Goal: Information Seeking & Learning: Learn about a topic

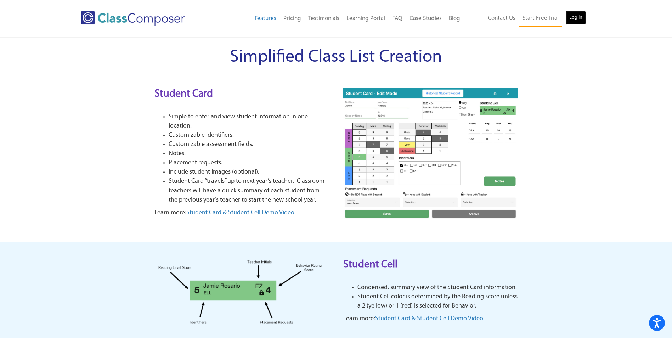
click at [575, 15] on link "Log In" at bounding box center [575, 18] width 20 height 14
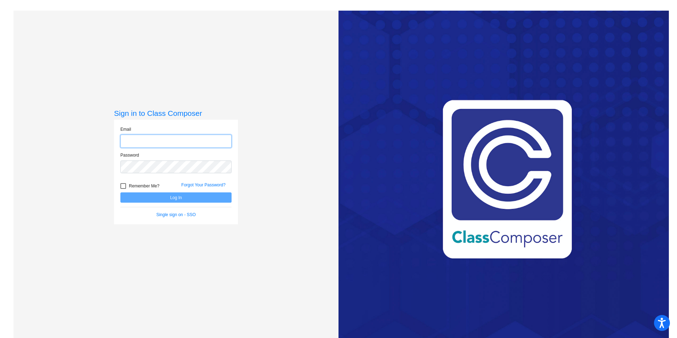
type input "hscharf@cvs.k12.mi.us"
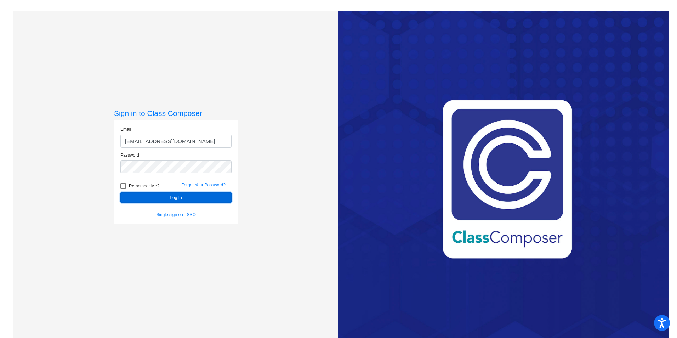
click at [171, 201] on button "Log In" at bounding box center [175, 197] width 111 height 10
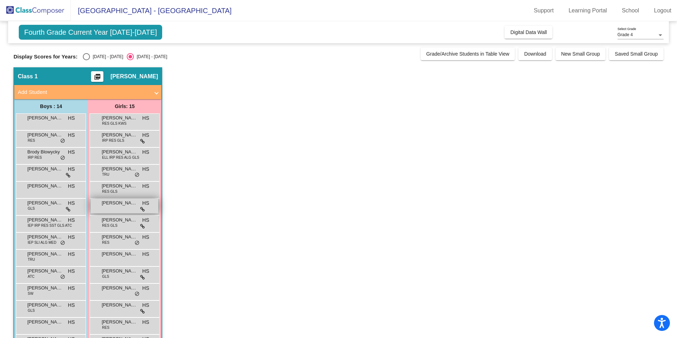
scroll to position [35, 0]
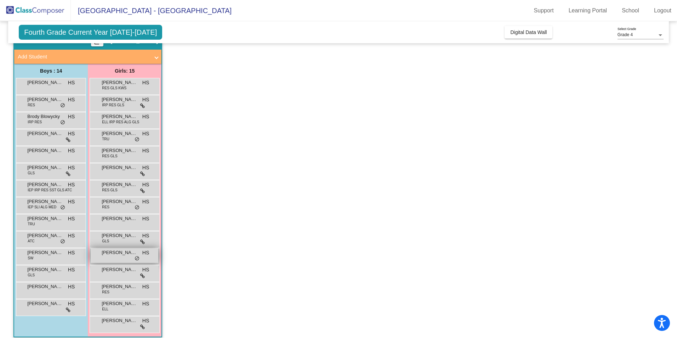
click at [117, 255] on span "Lila Hall" at bounding box center [119, 252] width 35 height 7
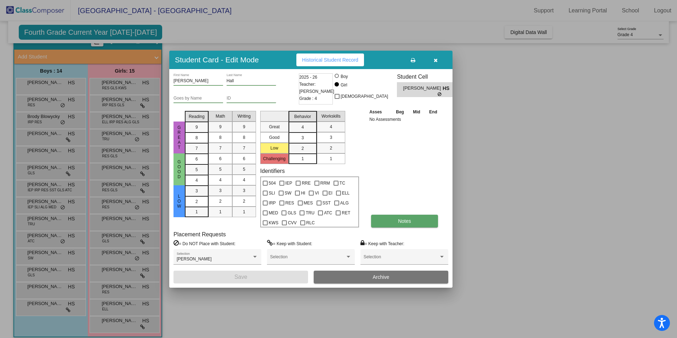
click at [414, 221] on button "Notes" at bounding box center [404, 221] width 67 height 13
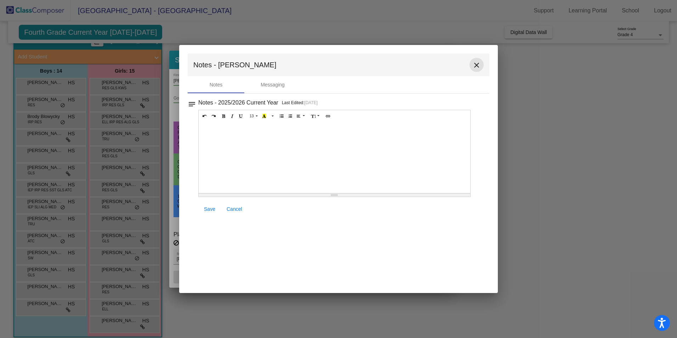
click at [476, 64] on mat-icon "close" at bounding box center [476, 65] width 8 height 8
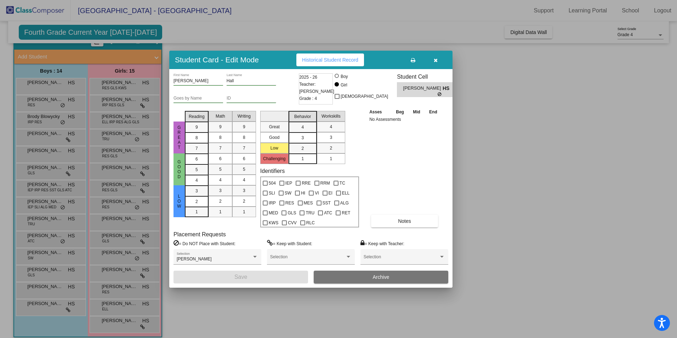
click at [338, 57] on span "Historical Student Record" at bounding box center [330, 60] width 56 height 6
